Goal: Transaction & Acquisition: Download file/media

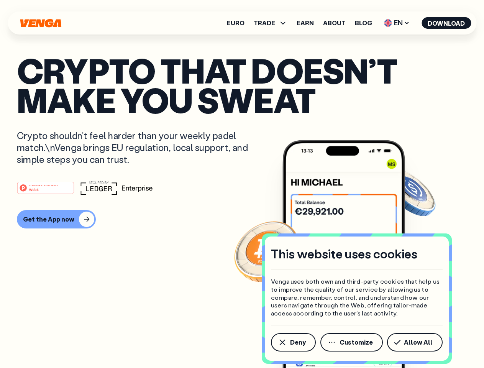
click at [242, 184] on div "#1 PRODUCT OF THE MONTH Web3" at bounding box center [242, 188] width 450 height 14
click at [292, 342] on span "Deny" at bounding box center [298, 342] width 16 height 6
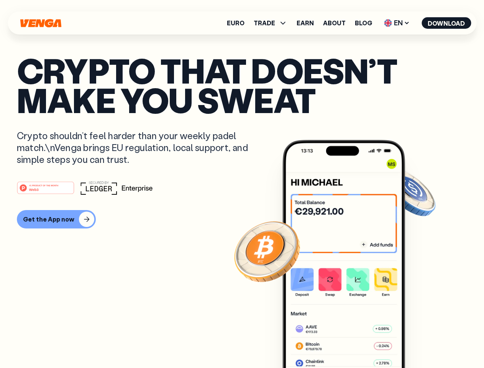
click at [352, 342] on img at bounding box center [343, 268] width 123 height 257
click at [416, 342] on article "Crypto that doesn’t make you sweat Crypto shouldn’t feel harder than your weekl…" at bounding box center [242, 199] width 450 height 287
click at [273, 23] on span "TRADE" at bounding box center [263, 23] width 21 height 6
click at [397, 23] on span "EN" at bounding box center [396, 23] width 31 height 12
click at [446, 23] on button "Download" at bounding box center [445, 22] width 49 height 11
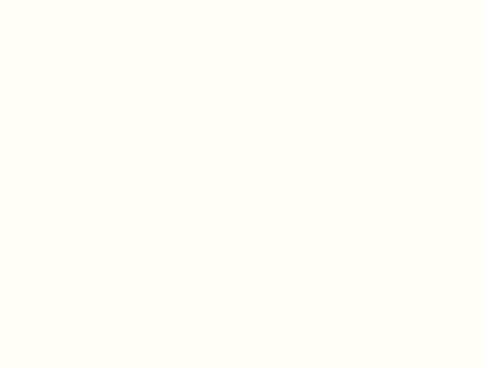
click at [242, 0] on html "This website uses cookies Venga uses both own and third-party cookies that help…" at bounding box center [242, 0] width 484 height 0
click at [55, 0] on html "This website uses cookies Venga uses both own and third-party cookies that help…" at bounding box center [242, 0] width 484 height 0
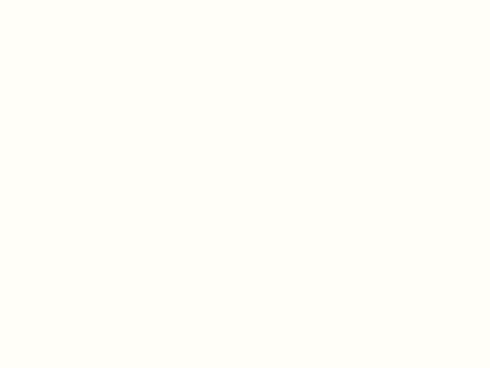
click at [47, 0] on html "This website uses cookies Venga uses both own and third-party cookies that help…" at bounding box center [245, 0] width 490 height 0
